Goal: Transaction & Acquisition: Purchase product/service

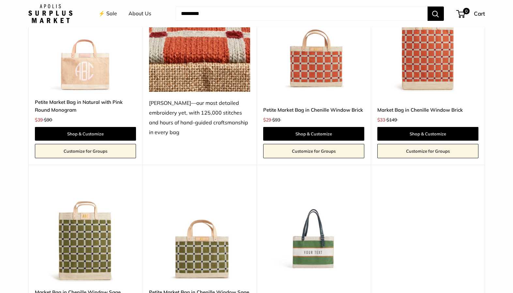
scroll to position [1152, 0]
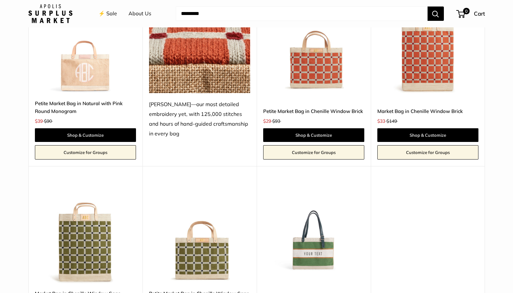
click at [0, 0] on img at bounding box center [0, 0] width 0 height 0
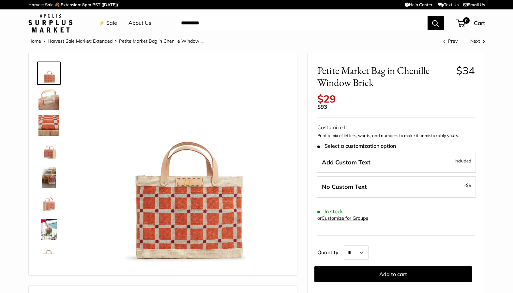
click at [46, 100] on img at bounding box center [48, 99] width 21 height 21
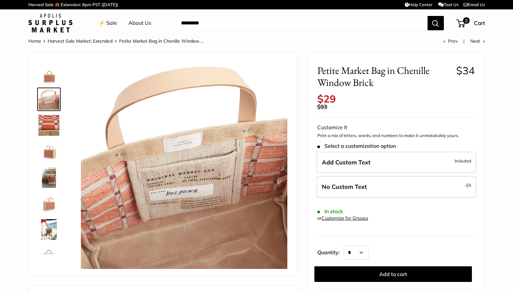
click at [50, 125] on img at bounding box center [48, 125] width 21 height 21
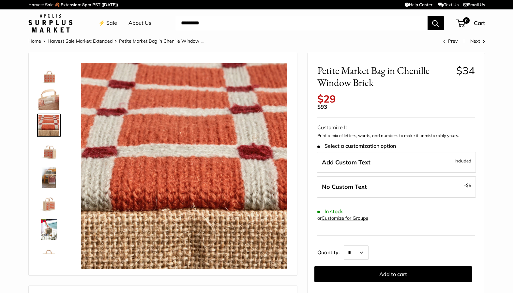
click at [51, 155] on img at bounding box center [48, 151] width 21 height 21
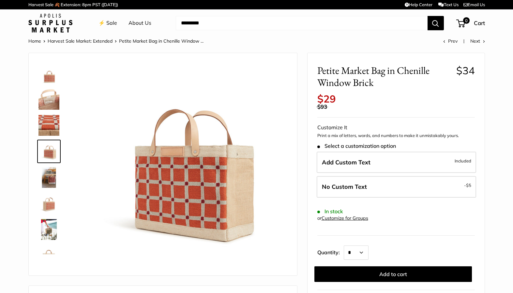
click at [51, 180] on img at bounding box center [48, 177] width 21 height 21
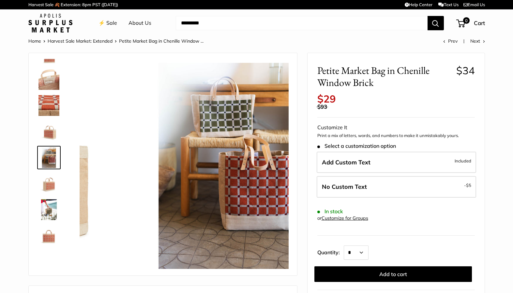
scroll to position [20, 0]
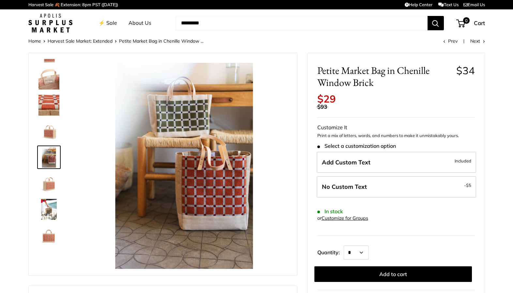
click at [50, 185] on img at bounding box center [48, 183] width 21 height 21
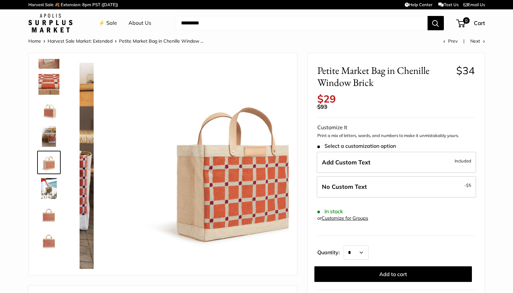
scroll to position [42, 0]
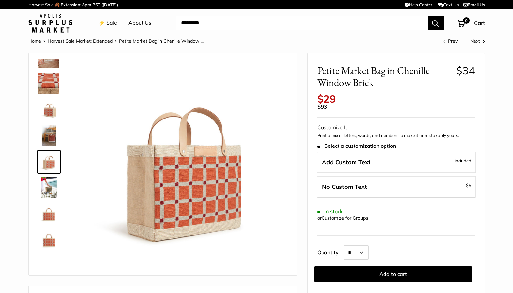
click at [50, 215] on img at bounding box center [48, 214] width 21 height 21
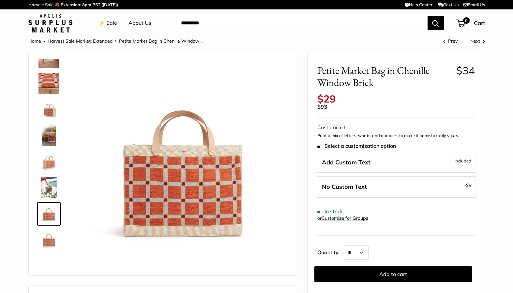
click at [50, 243] on img at bounding box center [48, 240] width 21 height 21
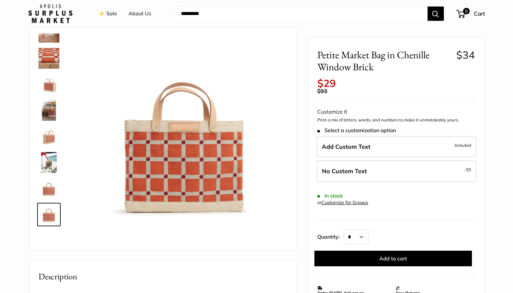
scroll to position [0, 0]
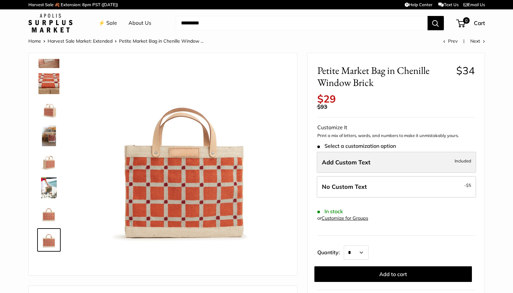
click at [348, 163] on span "Add Custom Text" at bounding box center [346, 162] width 49 height 7
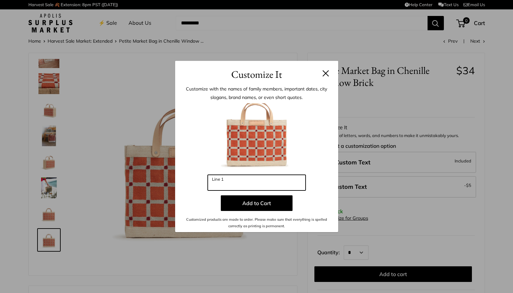
click at [250, 182] on input "Line 1" at bounding box center [257, 183] width 98 height 16
type input "*"
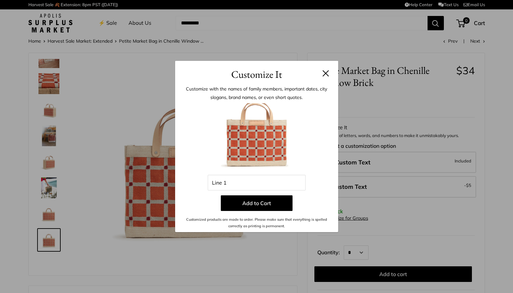
click at [323, 72] on button at bounding box center [325, 73] width 7 height 7
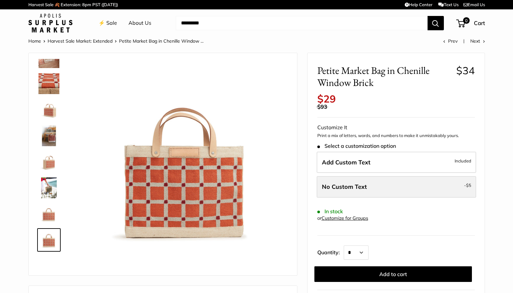
click at [442, 189] on label "No Custom Text - $5" at bounding box center [396, 187] width 159 height 22
click at [413, 185] on label "No Custom Text - $5" at bounding box center [396, 187] width 159 height 22
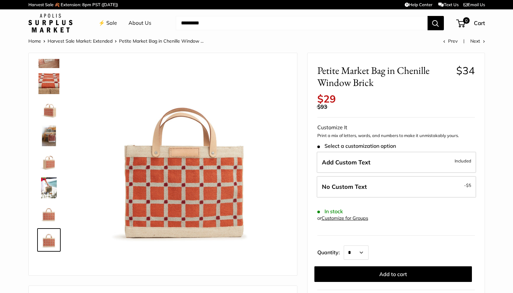
click at [357, 219] on link "Customize for Groups" at bounding box center [344, 218] width 47 height 6
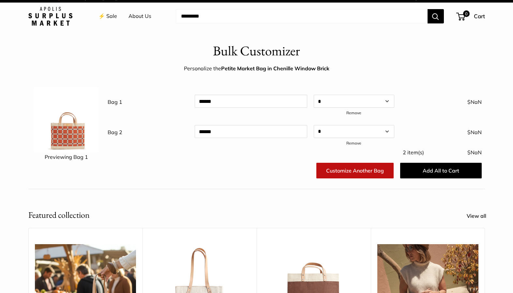
scroll to position [5, 0]
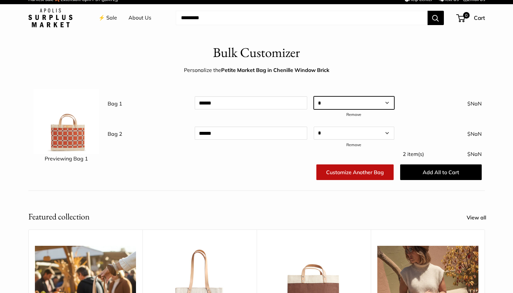
click at [338, 104] on select "* * * * * * * * * ** ** ** ** ** ** ** ** ** ** ** ** ** ** ** ** ** ** ** ** *…" at bounding box center [354, 102] width 81 height 13
click at [314, 96] on select "* * * * * * * * * ** ** ** ** ** ** ** ** ** ** ** ** ** ** ** ** ** ** ** ** *…" at bounding box center [354, 102] width 81 height 13
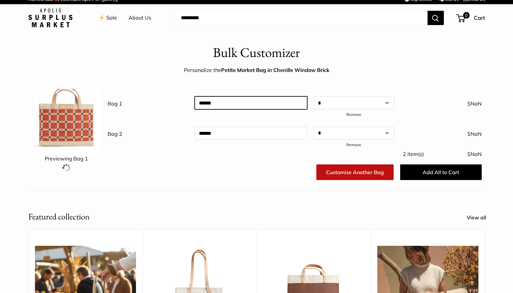
click at [276, 105] on input "text" at bounding box center [251, 102] width 112 height 13
type input "*"
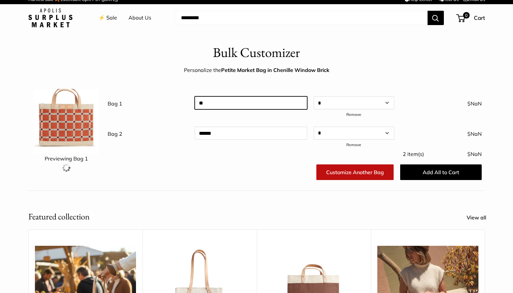
type input "*"
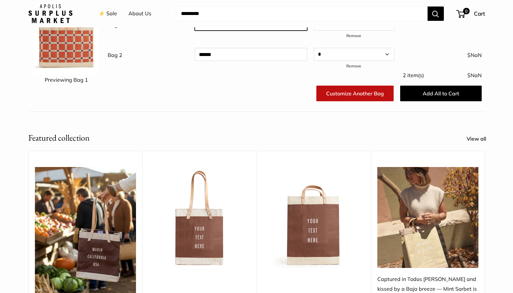
scroll to position [64, 0]
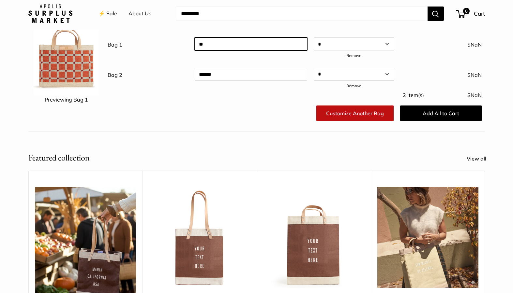
type input "*"
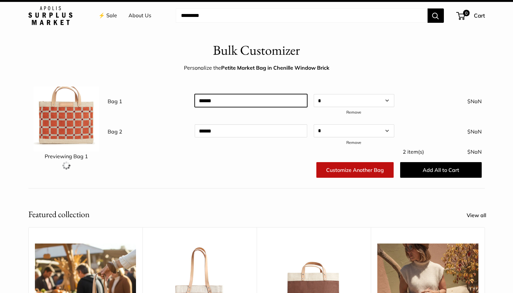
scroll to position [0, 0]
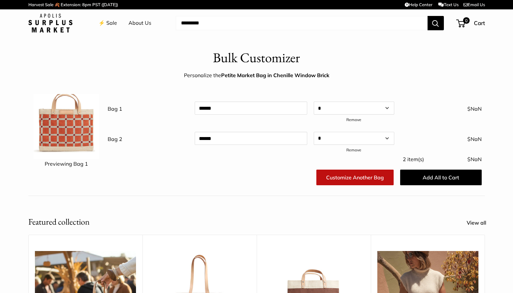
click at [110, 23] on link "⚡️ Sale" at bounding box center [107, 23] width 19 height 10
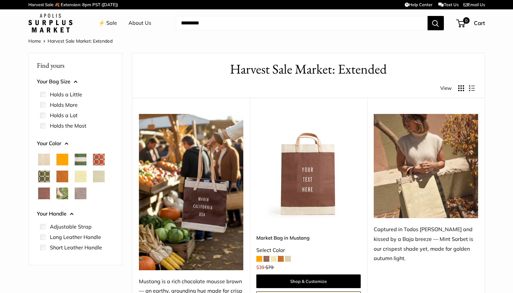
click at [45, 176] on span "Chenille Window Sage" at bounding box center [44, 177] width 12 height 12
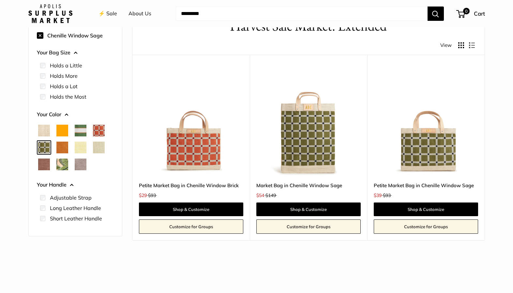
scroll to position [40, 0]
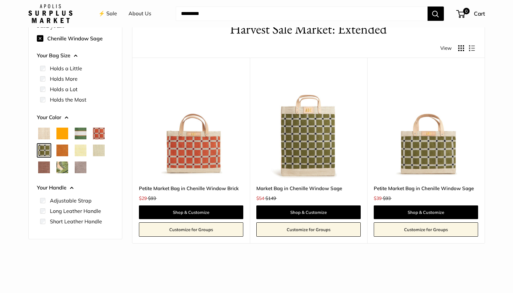
click at [80, 166] on span "Taupe" at bounding box center [81, 168] width 12 height 12
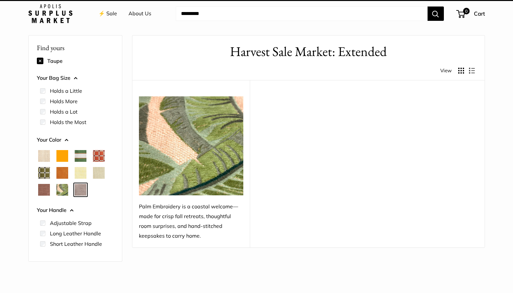
scroll to position [17, 0]
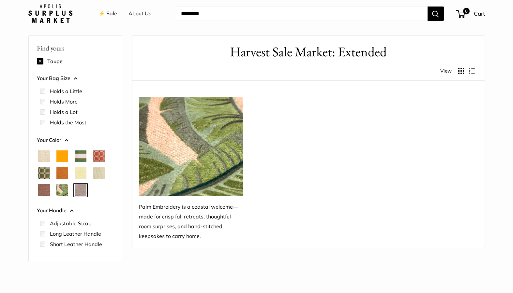
click at [100, 176] on span "Mint Sorbet" at bounding box center [99, 174] width 12 height 12
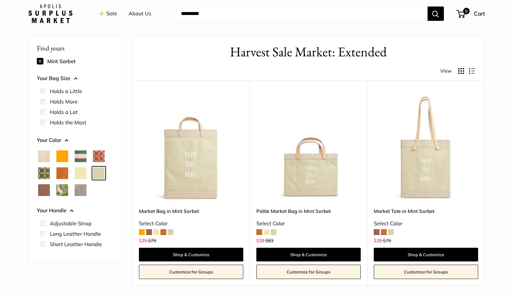
click at [81, 189] on span "Taupe" at bounding box center [81, 190] width 12 height 12
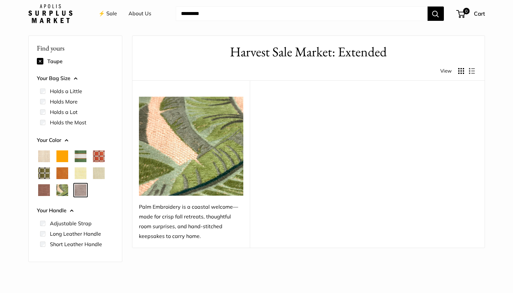
click at [63, 188] on span "Palm Leaf" at bounding box center [62, 190] width 12 height 12
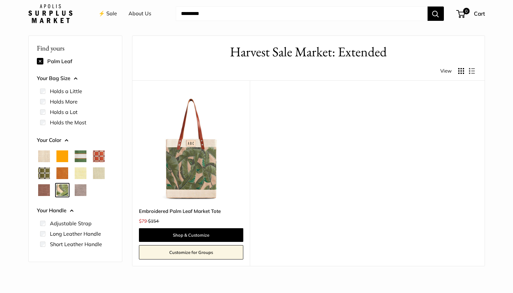
click at [80, 191] on span "Taupe" at bounding box center [81, 190] width 12 height 12
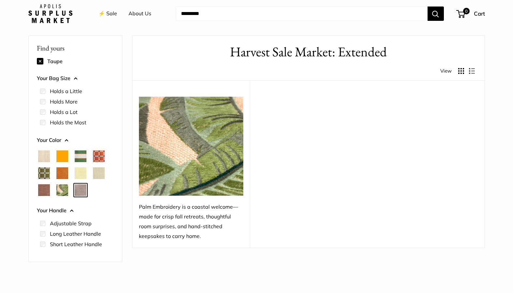
click at [46, 156] on span "Natural" at bounding box center [44, 157] width 12 height 12
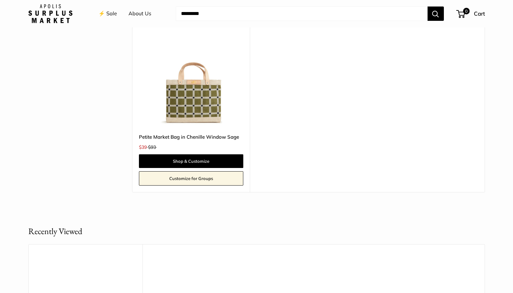
scroll to position [277, 0]
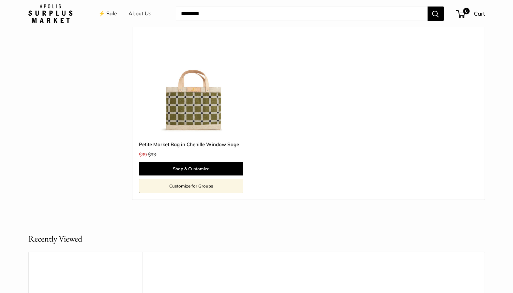
click at [0, 0] on img at bounding box center [0, 0] width 0 height 0
